Goal: Information Seeking & Learning: Learn about a topic

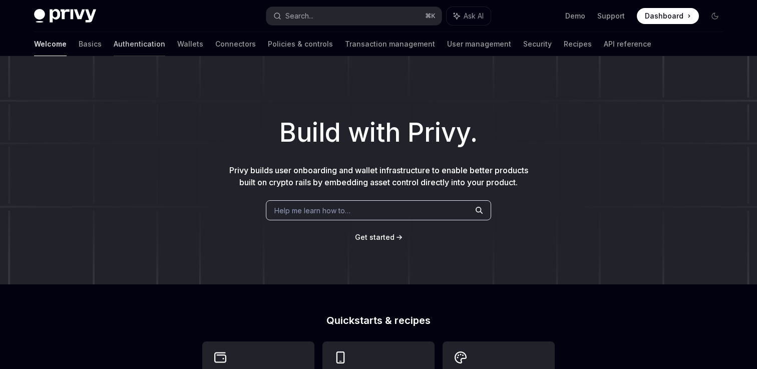
click at [114, 40] on link "Authentication" at bounding box center [140, 44] width 52 height 24
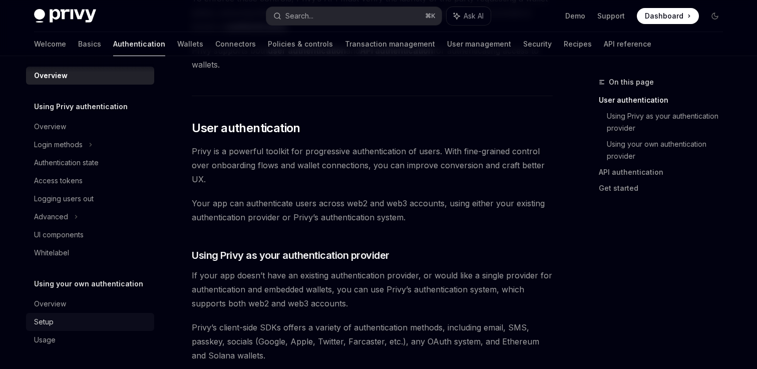
scroll to position [158, 0]
click at [177, 48] on link "Wallets" at bounding box center [190, 44] width 26 height 24
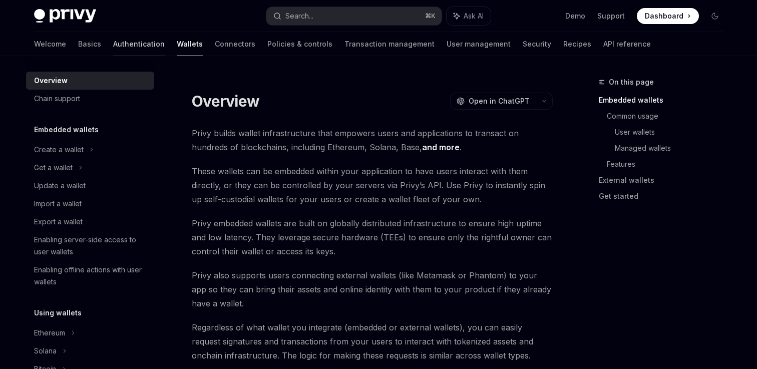
click at [113, 46] on link "Authentication" at bounding box center [139, 44] width 52 height 24
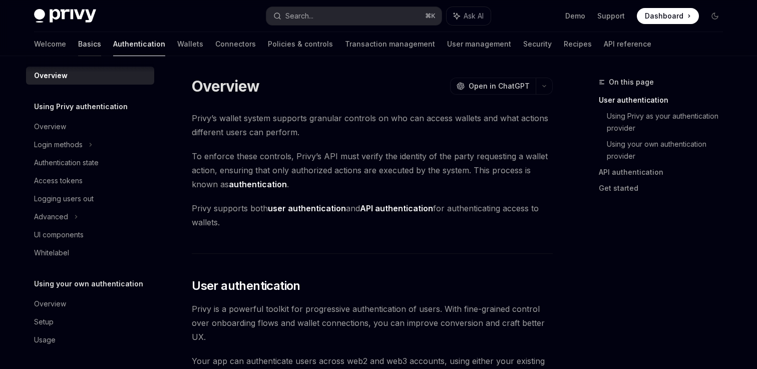
click at [78, 46] on link "Basics" at bounding box center [89, 44] width 23 height 24
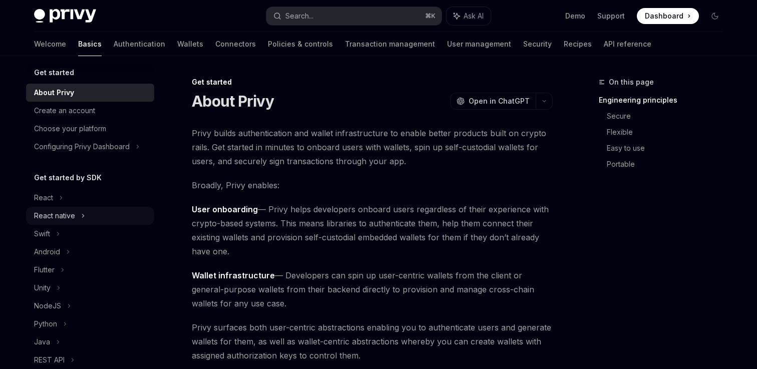
click at [58, 213] on div "React native" at bounding box center [54, 216] width 41 height 12
type textarea "*"
